Goal: Information Seeking & Learning: Learn about a topic

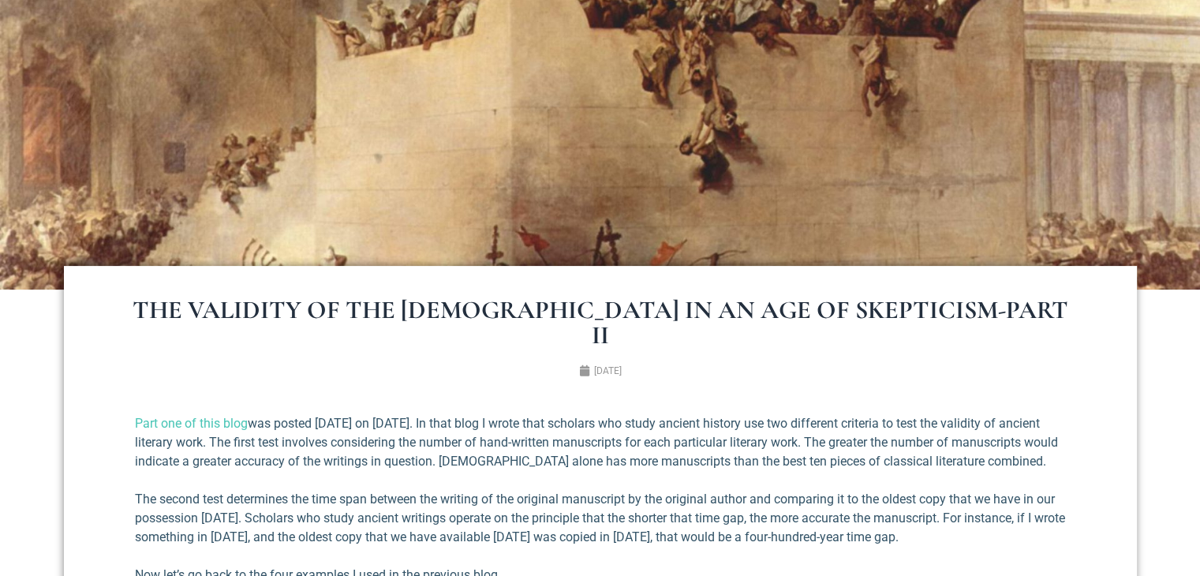
scroll to position [395, 0]
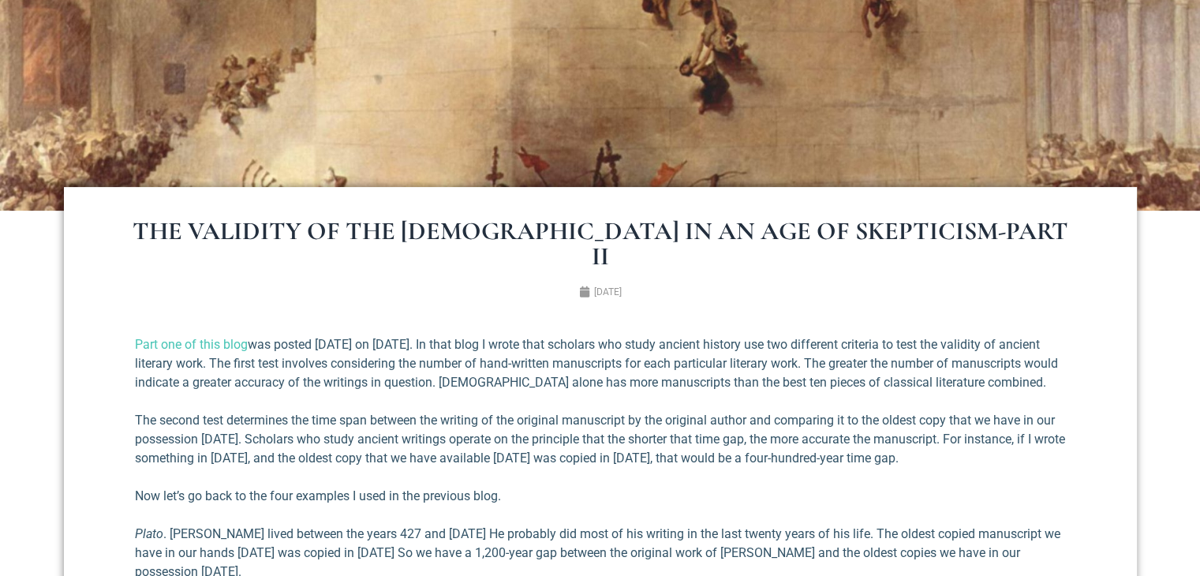
click at [224, 221] on h1 "The Validity of the Bible in an Age of Skepticism-Part II" at bounding box center [600, 244] width 947 height 51
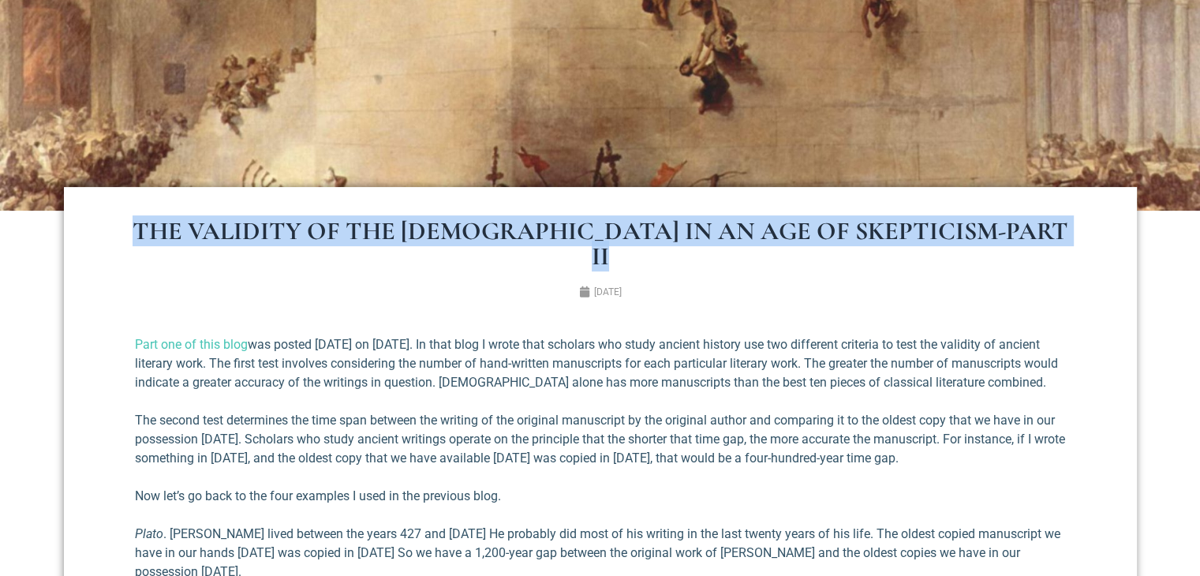
drag, startPoint x: 224, startPoint y: 221, endPoint x: 280, endPoint y: 283, distance: 83.8
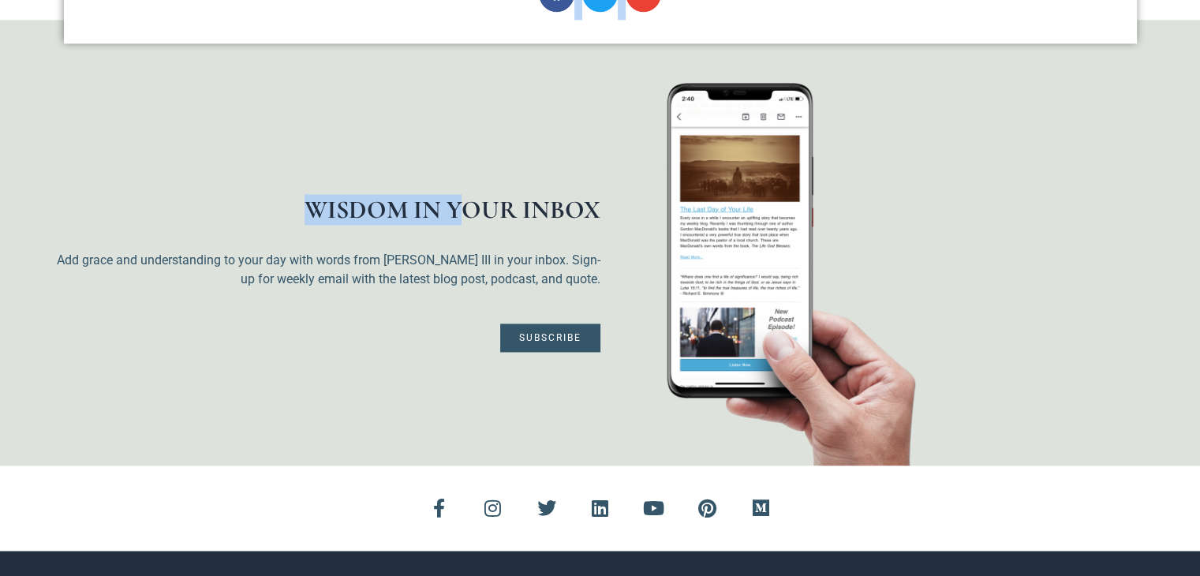
scroll to position [2301, 0]
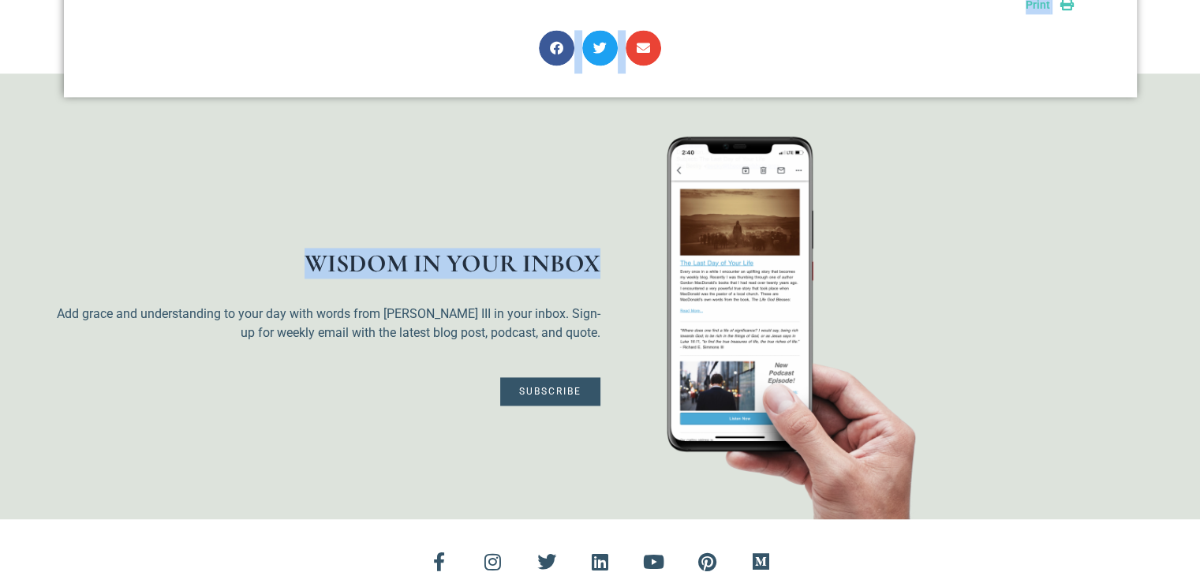
drag, startPoint x: 221, startPoint y: 222, endPoint x: 596, endPoint y: 39, distance: 416.8
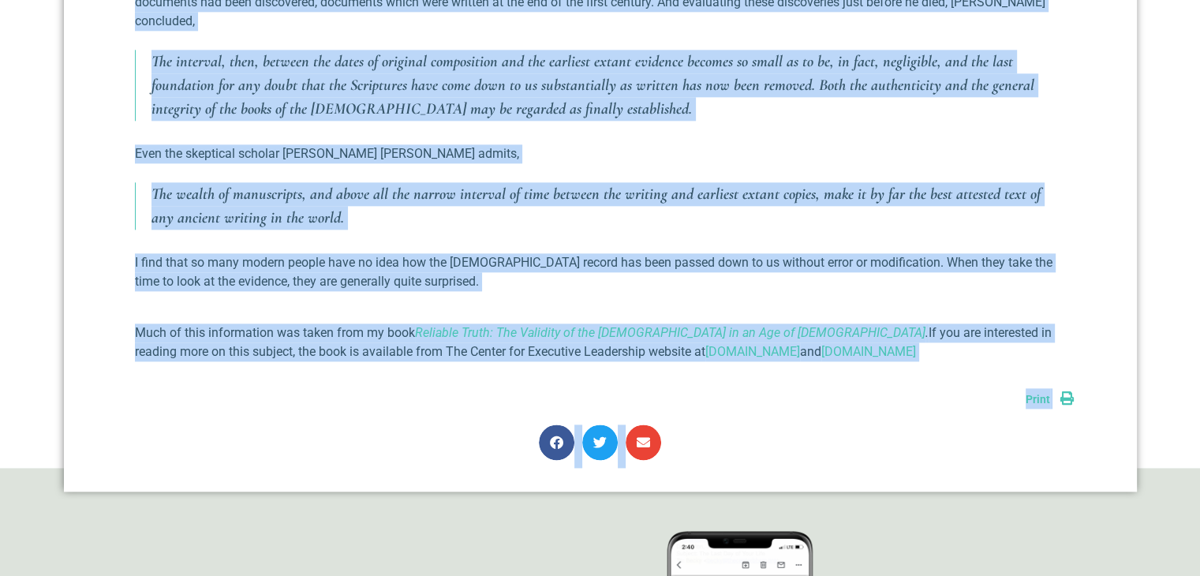
copy div "The Validity of the Bible in an Age of Skepticism-Part II July 7, 2017 Part one…"
click at [382, 182] on p "The wealth of manuscripts, and above all the narrow interval of time between th…" at bounding box center [609, 205] width 915 height 47
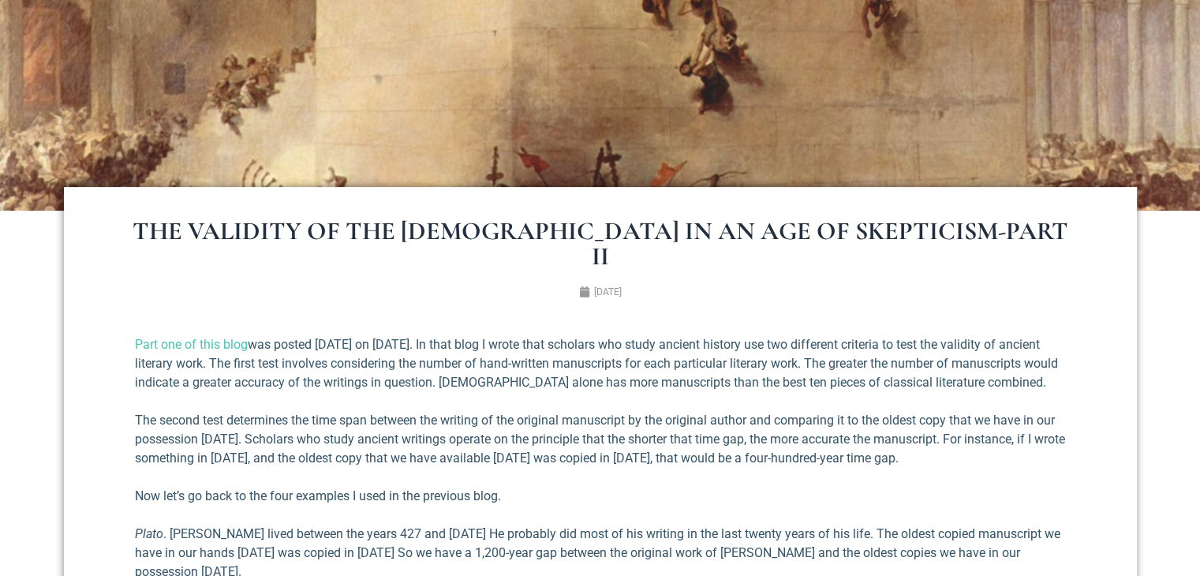
scroll to position [60, 0]
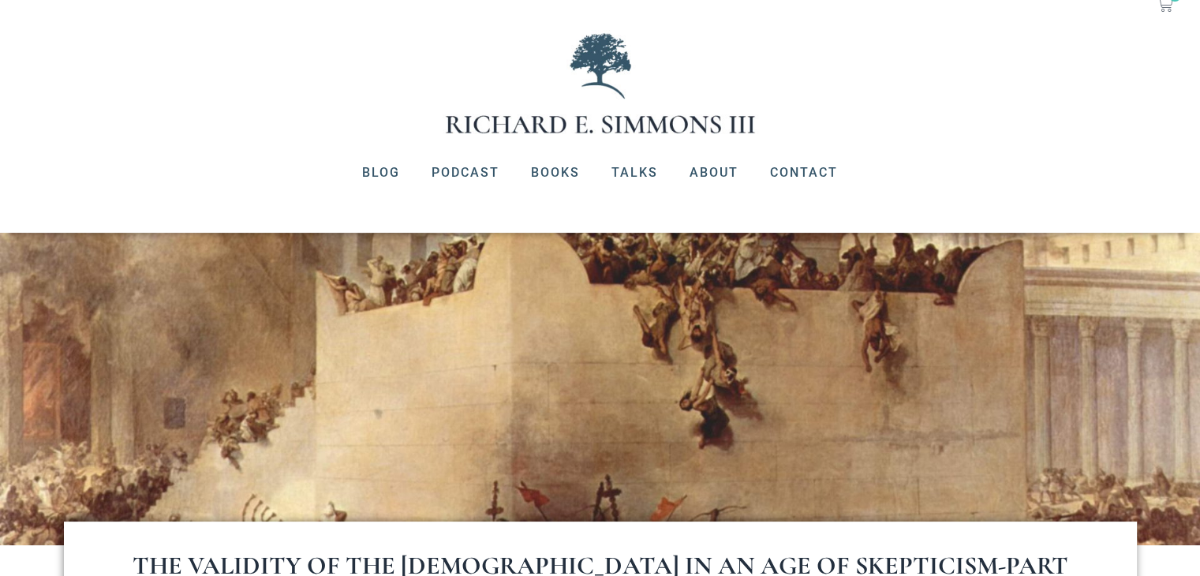
click at [548, 127] on img at bounding box center [601, 83] width 316 height 107
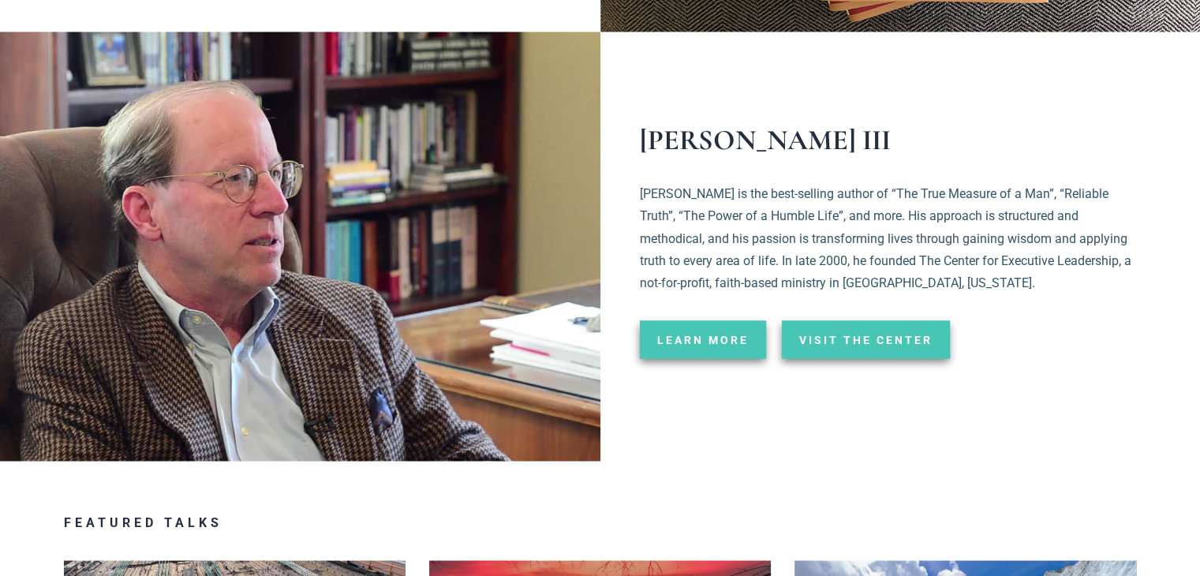
scroll to position [2841, 0]
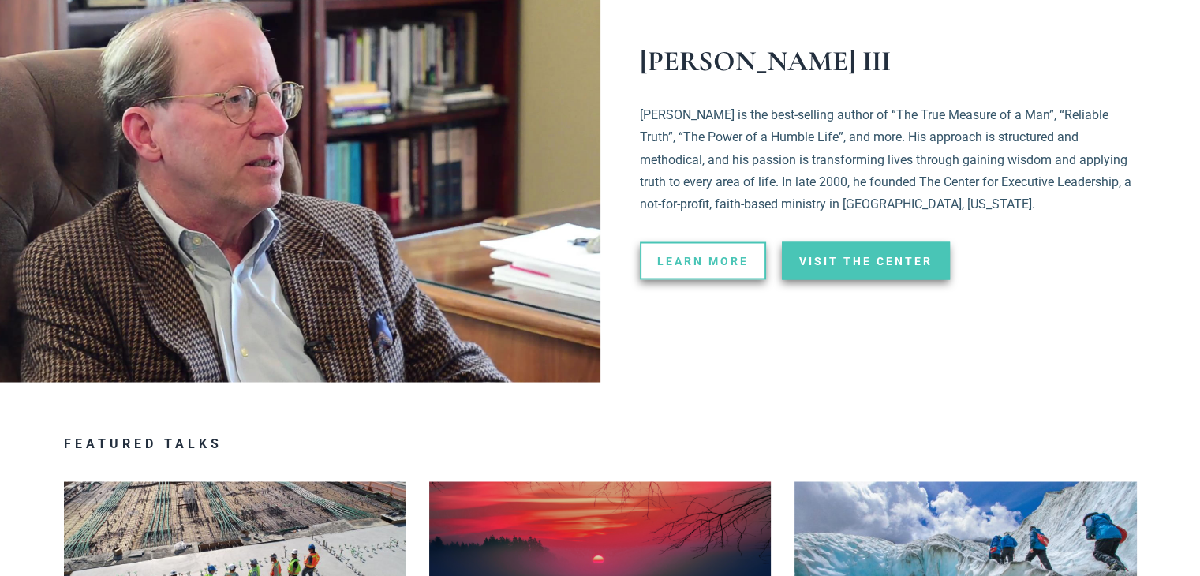
click at [698, 255] on span "Learn More" at bounding box center [703, 260] width 92 height 11
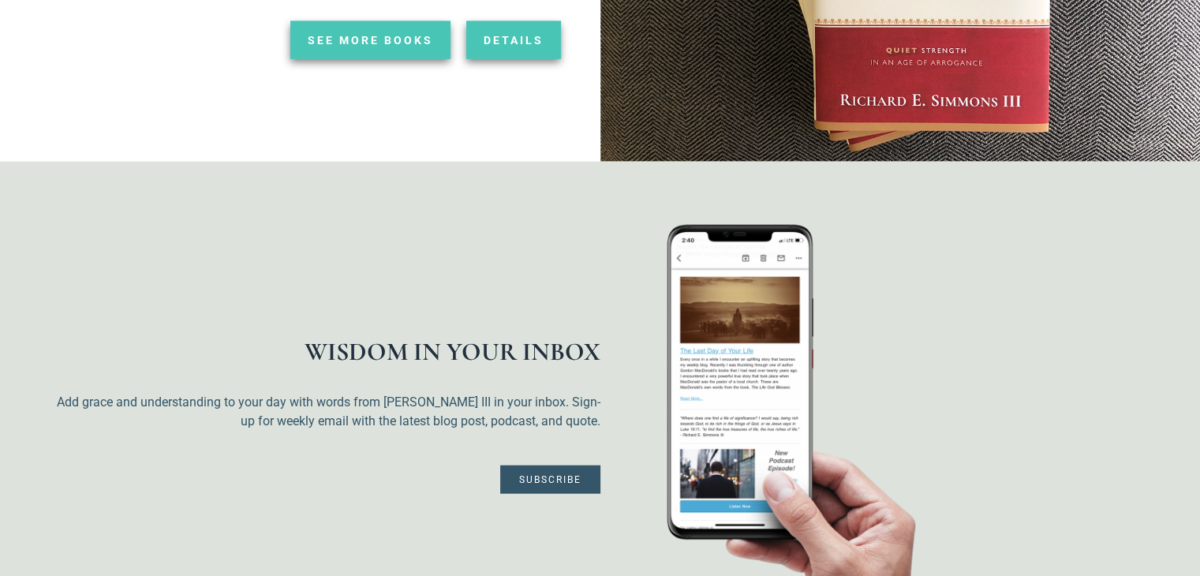
scroll to position [3709, 0]
